Goal: Task Accomplishment & Management: Use online tool/utility

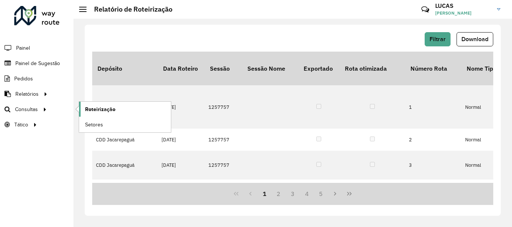
click at [87, 109] on span "Roteirização" at bounding box center [100, 110] width 30 height 8
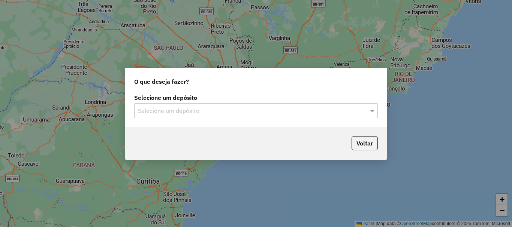
click at [355, 110] on input "text" at bounding box center [248, 111] width 221 height 9
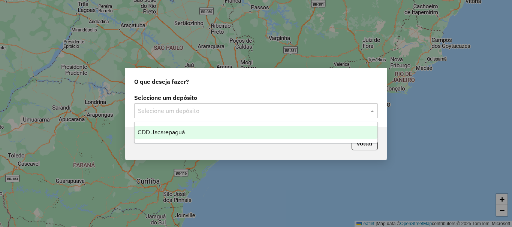
click at [264, 133] on div "CDD Jacarepaguá" at bounding box center [255, 132] width 243 height 13
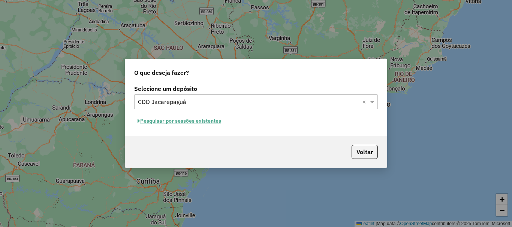
click at [188, 122] on button "Pesquisar por sessões existentes" at bounding box center [179, 121] width 90 height 12
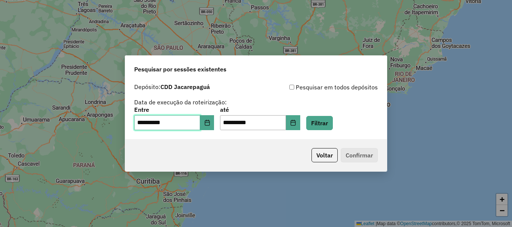
click at [145, 122] on input "**********" at bounding box center [167, 122] width 66 height 15
type input "**********"
click at [234, 121] on input "**********" at bounding box center [253, 122] width 66 height 15
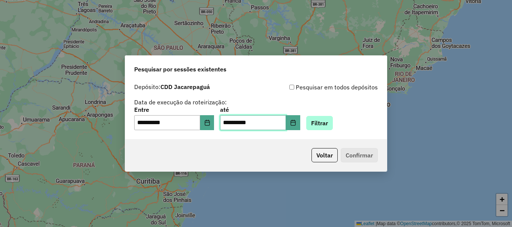
type input "**********"
click at [333, 128] on button "Filtrar" at bounding box center [319, 123] width 27 height 14
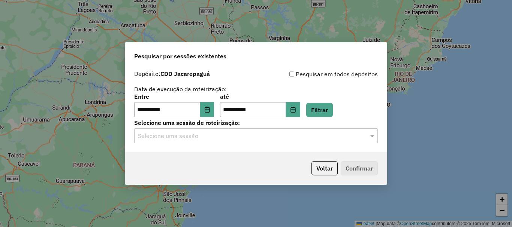
click at [349, 138] on input "text" at bounding box center [248, 136] width 221 height 9
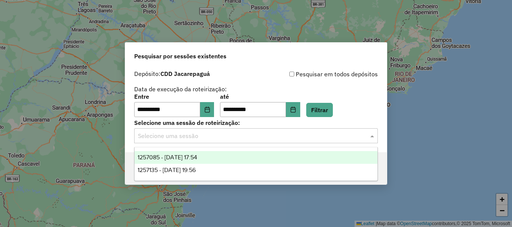
click at [222, 161] on div "1257085 - [DATE] 17:54" at bounding box center [255, 157] width 243 height 13
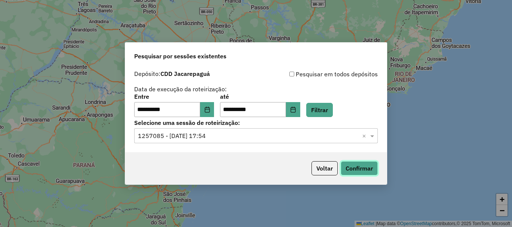
click at [352, 168] on button "Confirmar" at bounding box center [358, 168] width 37 height 14
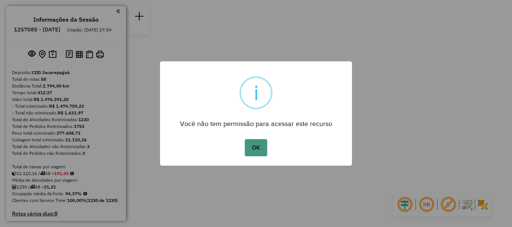
click at [260, 147] on button "OK" at bounding box center [256, 147] width 22 height 17
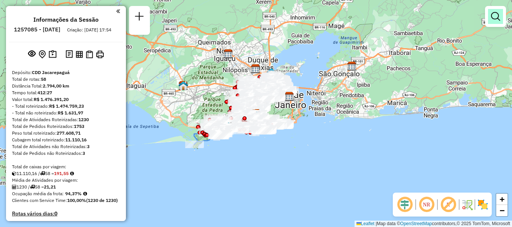
click at [498, 22] on link at bounding box center [495, 16] width 15 height 15
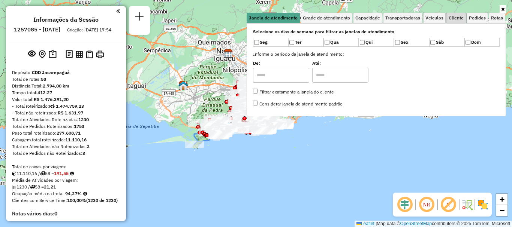
click at [452, 17] on span "Cliente" at bounding box center [455, 18] width 15 height 4
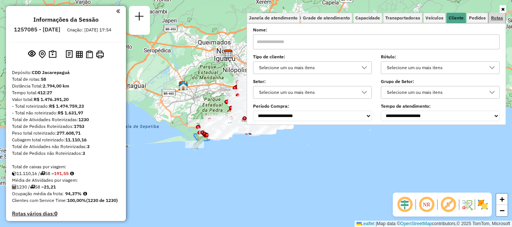
click at [496, 19] on span "Rotas" at bounding box center [497, 18] width 12 height 4
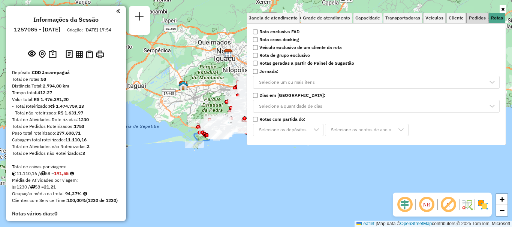
click at [474, 18] on span "Pedidos" at bounding box center [476, 18] width 17 height 4
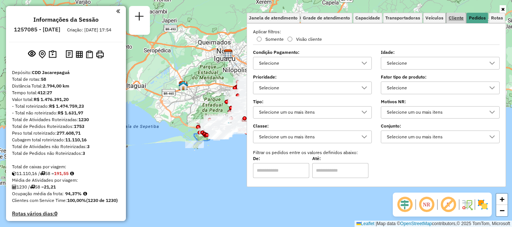
click at [456, 18] on span "Cliente" at bounding box center [455, 18] width 15 height 4
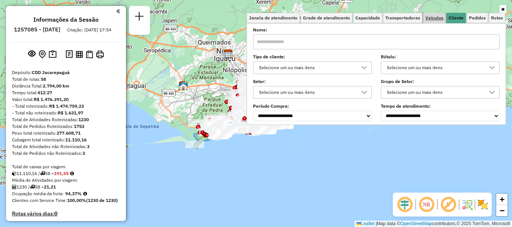
click at [439, 16] on span "Veículos" at bounding box center [434, 18] width 18 height 4
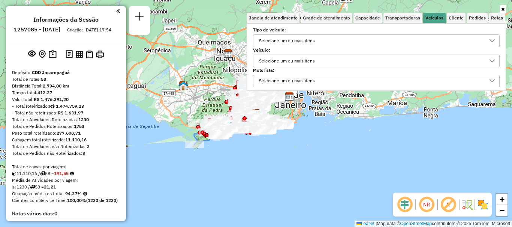
click at [300, 43] on div "Selecione um ou mais itens" at bounding box center [286, 41] width 61 height 12
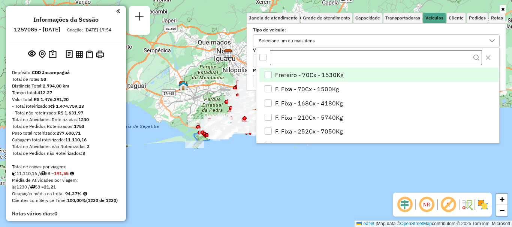
scroll to position [4, 26]
click at [310, 30] on label "Tipo de veículo:" at bounding box center [376, 30] width 246 height 7
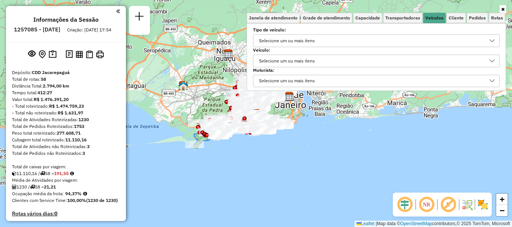
click at [296, 63] on div "Selecione um ou mais itens" at bounding box center [286, 61] width 61 height 12
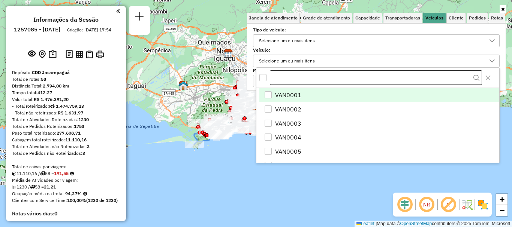
click at [289, 78] on input "text" at bounding box center [376, 77] width 212 height 15
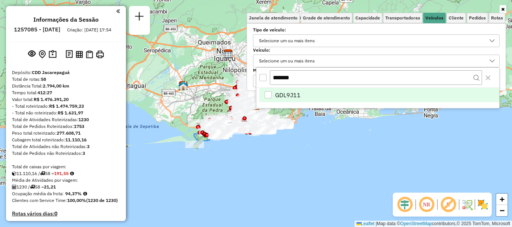
type input "*******"
click at [287, 92] on span "GDL9J11" at bounding box center [287, 95] width 25 height 9
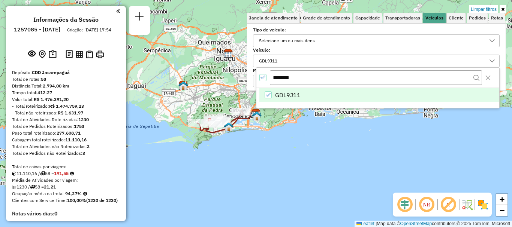
click at [264, 142] on div "Limpar filtros Janela de atendimento Grade de atendimento Capacidade Transporta…" at bounding box center [256, 113] width 512 height 227
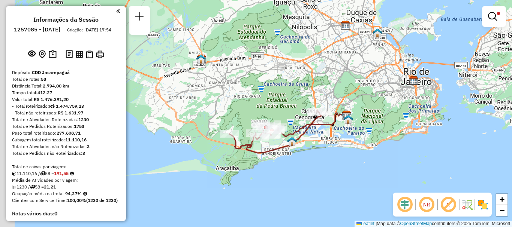
drag, startPoint x: 234, startPoint y: 127, endPoint x: 280, endPoint y: 166, distance: 60.0
click at [280, 166] on div "Limpar filtros Janela de atendimento Grade de atendimento Capacidade Transporta…" at bounding box center [256, 113] width 512 height 227
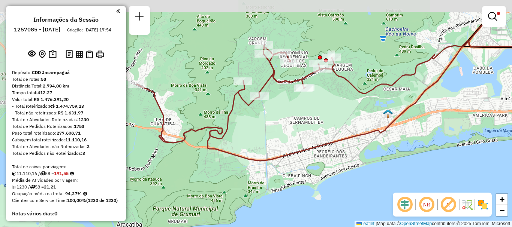
drag, startPoint x: 246, startPoint y: 133, endPoint x: 319, endPoint y: 180, distance: 87.4
click at [319, 180] on div "Limpar filtros Janela de atendimento Grade de atendimento Capacidade Transporta…" at bounding box center [256, 113] width 512 height 227
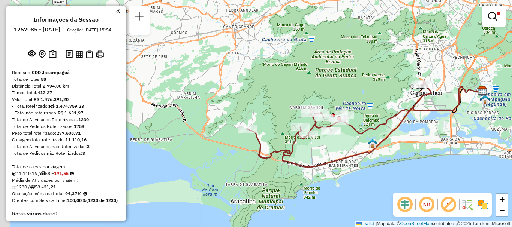
drag, startPoint x: 264, startPoint y: 158, endPoint x: 278, endPoint y: 172, distance: 19.6
click at [278, 172] on div "Limpar filtros Janela de atendimento Grade de atendimento Capacidade Transporta…" at bounding box center [256, 113] width 512 height 227
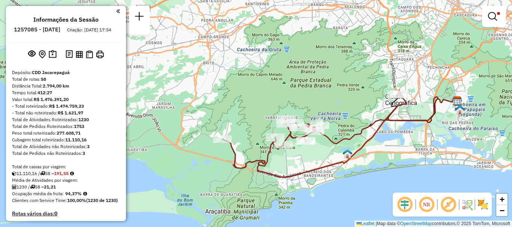
drag, startPoint x: 437, startPoint y: 122, endPoint x: 412, endPoint y: 132, distance: 27.1
click at [412, 132] on div "Limpar filtros Janela de atendimento Grade de atendimento Capacidade Transporta…" at bounding box center [256, 113] width 512 height 227
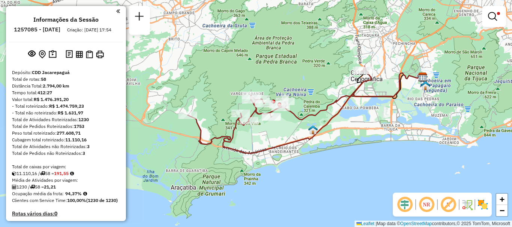
drag, startPoint x: 319, startPoint y: 185, endPoint x: 284, endPoint y: 161, distance: 42.0
click at [284, 161] on div "Limpar filtros Janela de atendimento Grade de atendimento Capacidade Transporta…" at bounding box center [256, 113] width 512 height 227
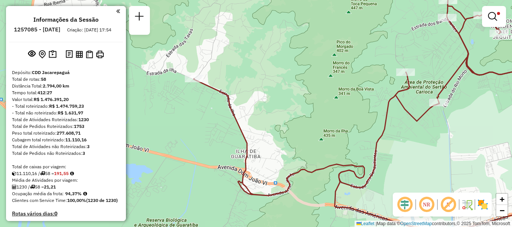
drag, startPoint x: 194, startPoint y: 124, endPoint x: 199, endPoint y: 133, distance: 10.4
click at [199, 133] on div "Limpar filtros Janela de atendimento Grade de atendimento Capacidade Transporta…" at bounding box center [256, 113] width 512 height 227
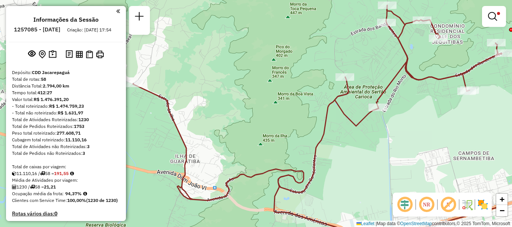
drag, startPoint x: 203, startPoint y: 129, endPoint x: 140, endPoint y: 130, distance: 62.2
click at [140, 130] on div "Limpar filtros Janela de atendimento Grade de atendimento Capacidade Transporta…" at bounding box center [256, 113] width 512 height 227
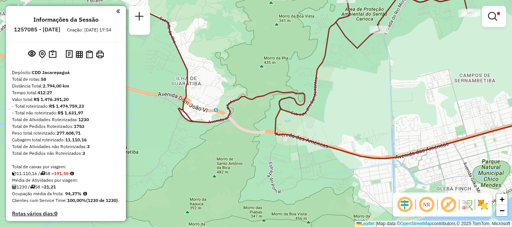
drag, startPoint x: 224, startPoint y: 92, endPoint x: 224, endPoint y: 24, distance: 68.2
click at [224, 24] on div "Limpar filtros Janela de atendimento Grade de atendimento Capacidade Transporta…" at bounding box center [256, 113] width 512 height 227
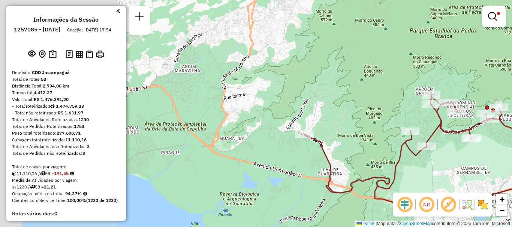
drag, startPoint x: 219, startPoint y: 63, endPoint x: 345, endPoint y: 172, distance: 166.5
click at [345, 172] on div "Limpar filtros Janela de atendimento Grade de atendimento Capacidade Transporta…" at bounding box center [256, 113] width 512 height 227
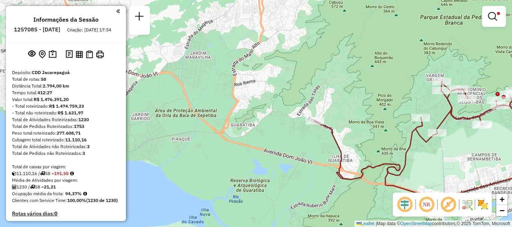
drag, startPoint x: 268, startPoint y: 151, endPoint x: 279, endPoint y: 137, distance: 17.1
click at [279, 137] on div "Limpar filtros Janela de atendimento Grade de atendimento Capacidade Transporta…" at bounding box center [256, 113] width 512 height 227
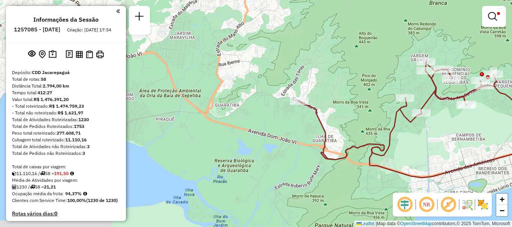
drag, startPoint x: 275, startPoint y: 181, endPoint x: 259, endPoint y: 161, distance: 25.3
click at [259, 161] on div "Limpar filtros Janela de atendimento Grade de atendimento Capacidade Transporta…" at bounding box center [256, 113] width 512 height 227
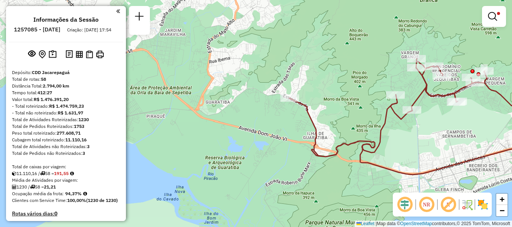
drag, startPoint x: 312, startPoint y: 143, endPoint x: 293, endPoint y: 136, distance: 20.5
click at [297, 138] on div "Limpar filtros Janela de atendimento Grade de atendimento Capacidade Transporta…" at bounding box center [256, 113] width 512 height 227
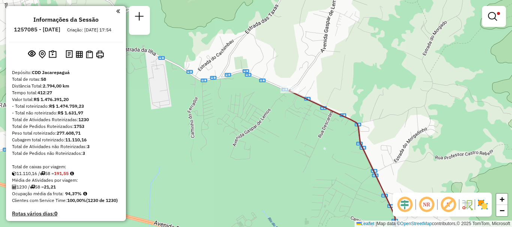
drag, startPoint x: 276, startPoint y: 95, endPoint x: 275, endPoint y: 158, distance: 62.9
click at [275, 158] on div "Limpar filtros Janela de atendimento Grade de atendimento Capacidade Transporta…" at bounding box center [256, 113] width 512 height 227
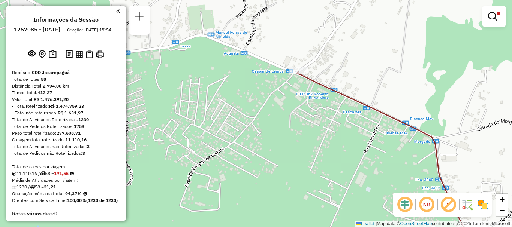
drag, startPoint x: 285, startPoint y: 105, endPoint x: 277, endPoint y: 140, distance: 35.9
click at [277, 140] on div "Limpar filtros Janela de atendimento Grade de atendimento Capacidade Transporta…" at bounding box center [256, 113] width 512 height 227
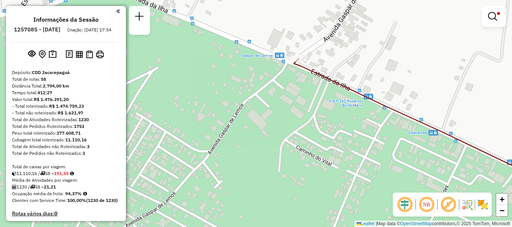
drag, startPoint x: 295, startPoint y: 92, endPoint x: 285, endPoint y: 119, distance: 29.3
click at [285, 119] on div "Limpar filtros Janela de atendimento Grade de atendimento Capacidade Transporta…" at bounding box center [256, 113] width 512 height 227
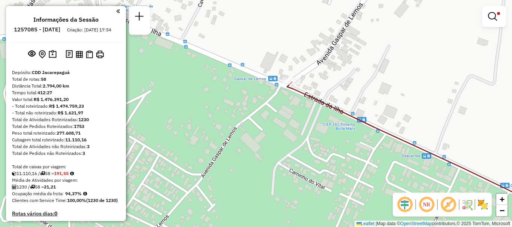
drag, startPoint x: 325, startPoint y: 66, endPoint x: 320, endPoint y: 83, distance: 18.0
click at [320, 83] on div "Limpar filtros Janela de atendimento Grade de atendimento Capacidade Transporta…" at bounding box center [256, 113] width 512 height 227
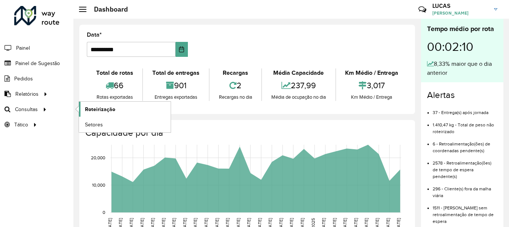
click at [102, 112] on span "Roteirização" at bounding box center [100, 110] width 30 height 8
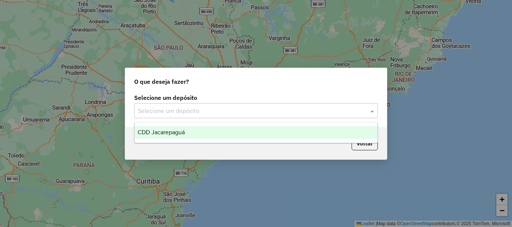
click at [297, 110] on input "text" at bounding box center [248, 111] width 221 height 9
click at [199, 136] on div "CDD Jacarepaguá" at bounding box center [255, 132] width 243 height 13
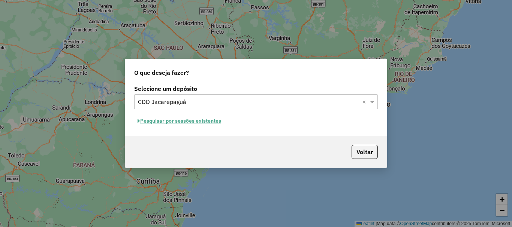
click at [210, 119] on button "Pesquisar por sessões existentes" at bounding box center [179, 121] width 90 height 12
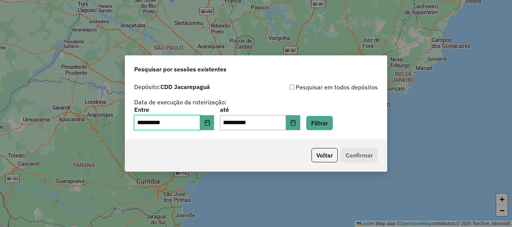
click at [143, 125] on input "**********" at bounding box center [167, 122] width 66 height 15
type input "**********"
click at [235, 123] on input "**********" at bounding box center [253, 122] width 66 height 15
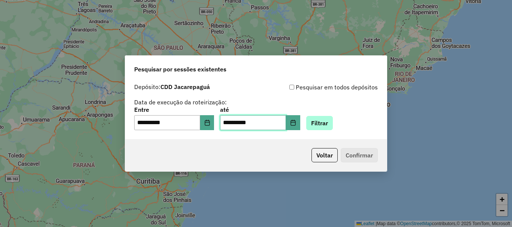
type input "**********"
click at [333, 123] on button "Filtrar" at bounding box center [319, 123] width 27 height 14
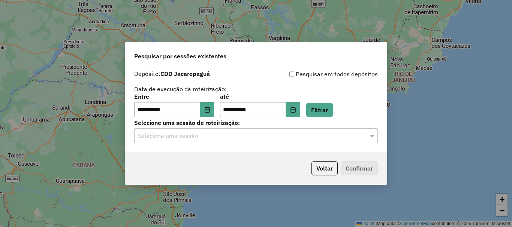
click at [367, 139] on div at bounding box center [255, 136] width 243 height 10
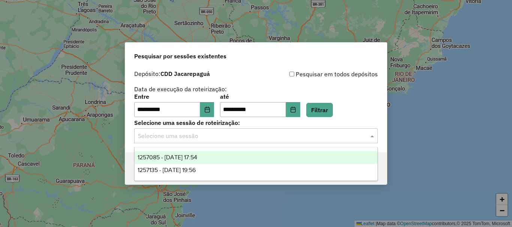
click at [224, 157] on div "1257085 - 01/09/2025 17:54" at bounding box center [255, 157] width 243 height 13
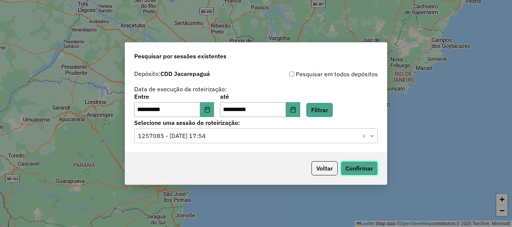
click at [350, 168] on button "Confirmar" at bounding box center [358, 168] width 37 height 14
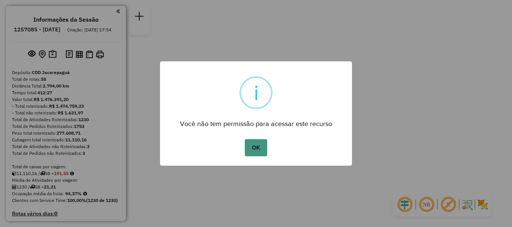
click at [258, 140] on button "OK" at bounding box center [256, 147] width 22 height 17
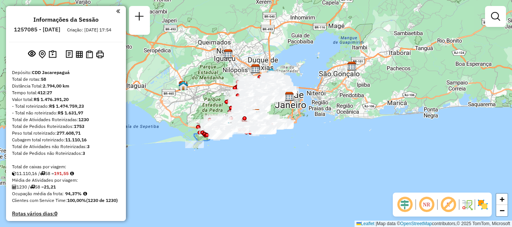
click at [41, 29] on h6 "1257085 - [DATE]" at bounding box center [37, 29] width 46 height 7
click at [43, 30] on h6 "1257085 - [DATE]" at bounding box center [37, 29] width 46 height 7
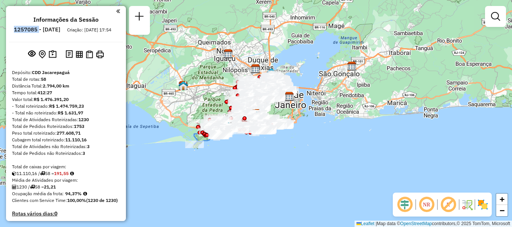
copy h6 "1257085"
click at [489, 22] on link at bounding box center [495, 16] width 15 height 15
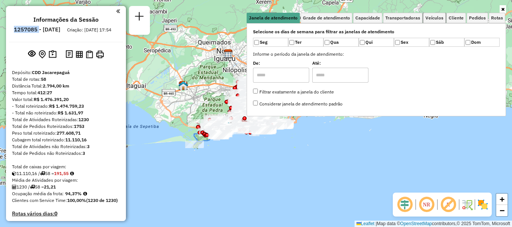
drag, startPoint x: 437, startPoint y: 18, endPoint x: 434, endPoint y: 24, distance: 6.5
click at [437, 18] on span "Veículos" at bounding box center [434, 18] width 18 height 4
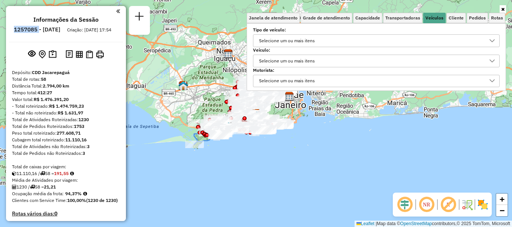
click at [287, 61] on div "Selecione um ou mais itens" at bounding box center [286, 61] width 61 height 12
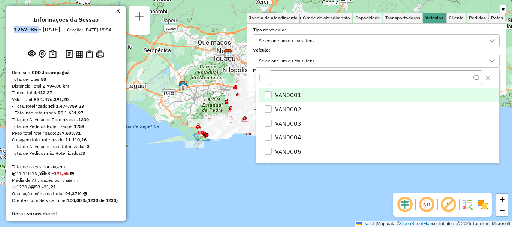
scroll to position [4, 26]
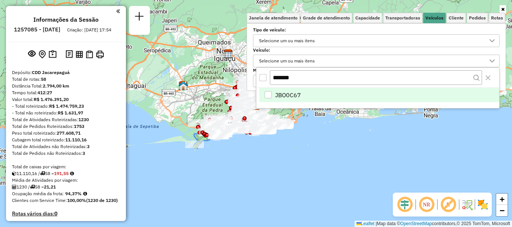
type input "*******"
click at [309, 92] on li "JBO0C67" at bounding box center [379, 95] width 240 height 14
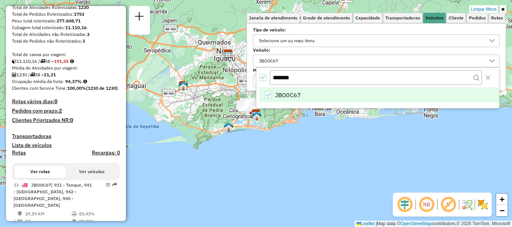
scroll to position [150, 0]
